Goal: Find specific page/section: Find specific page/section

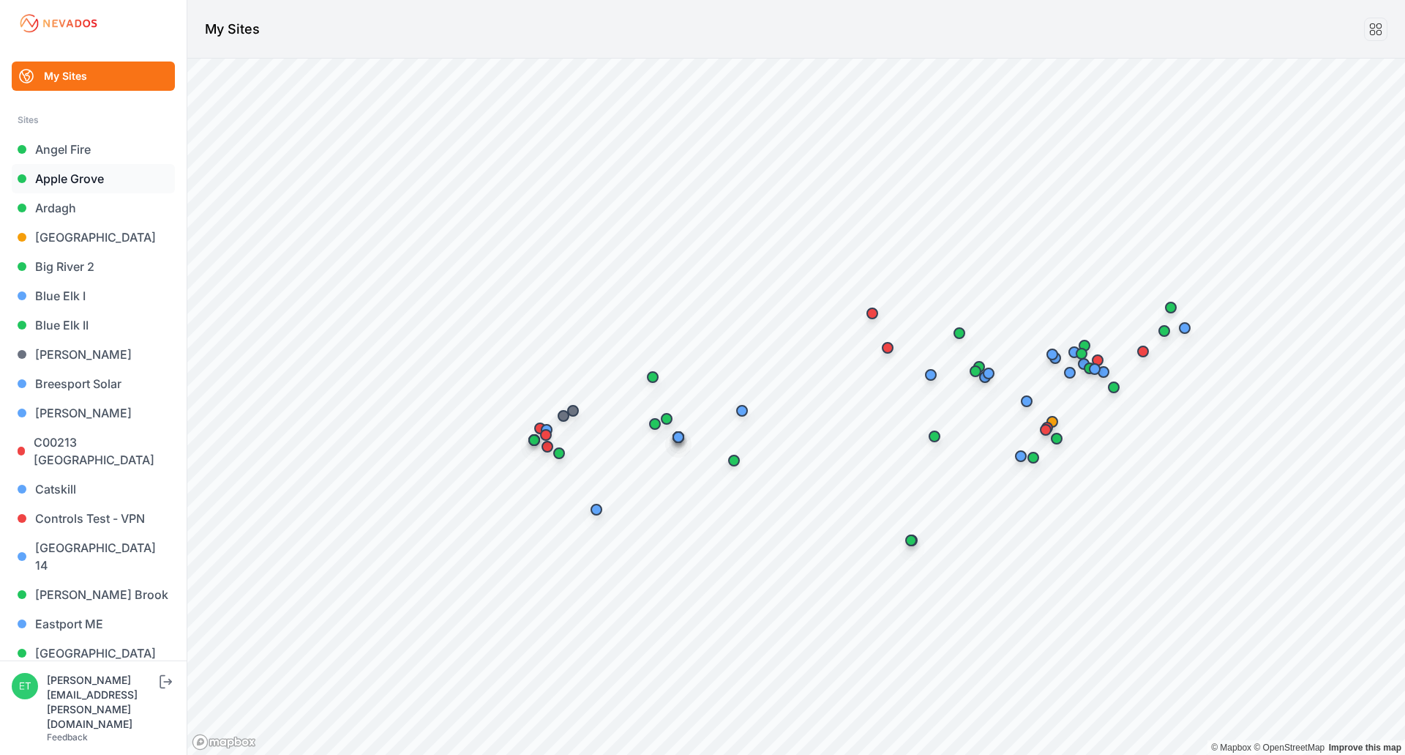
click at [100, 179] on link "Apple Grove" at bounding box center [93, 178] width 163 height 29
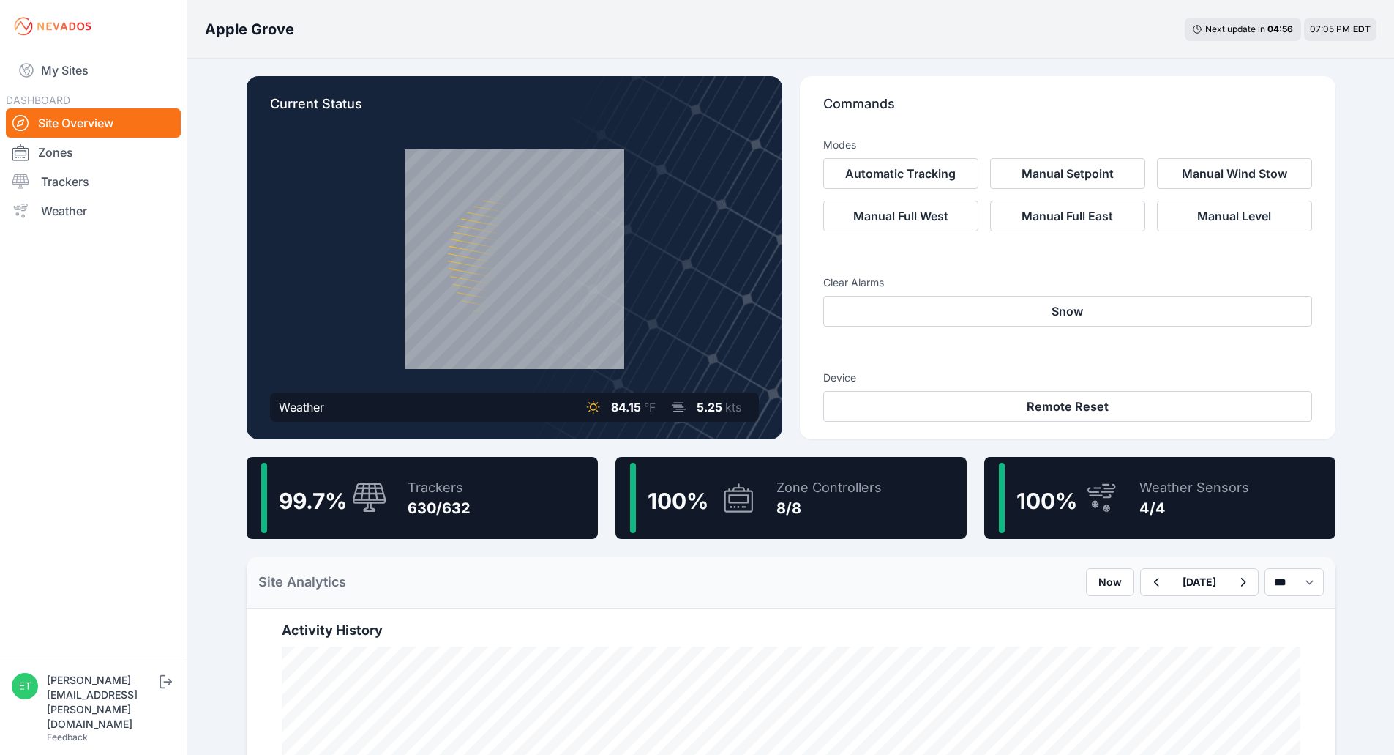
click at [463, 504] on div "630/632" at bounding box center [439, 508] width 63 height 20
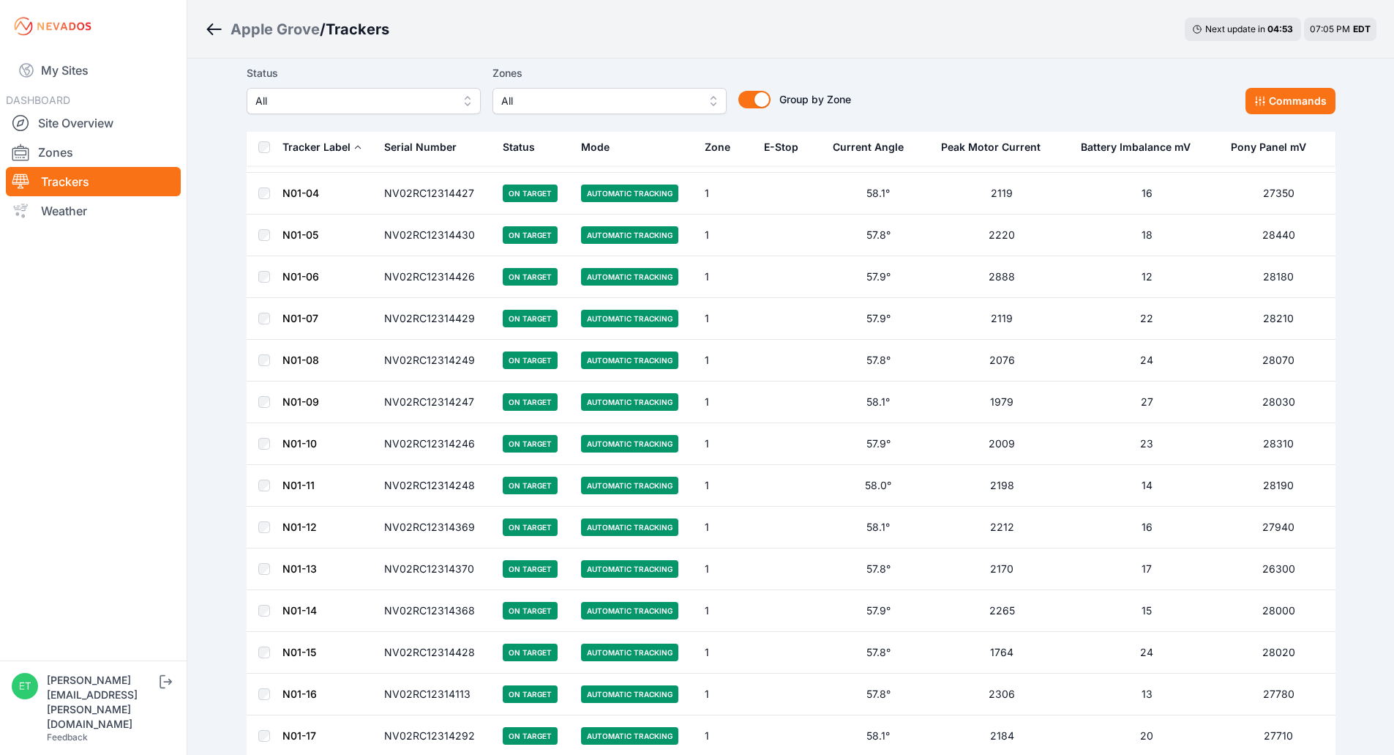
scroll to position [167, 0]
click at [304, 403] on link "N01-09" at bounding box center [301, 400] width 37 height 12
